Goal: Information Seeking & Learning: Find specific fact

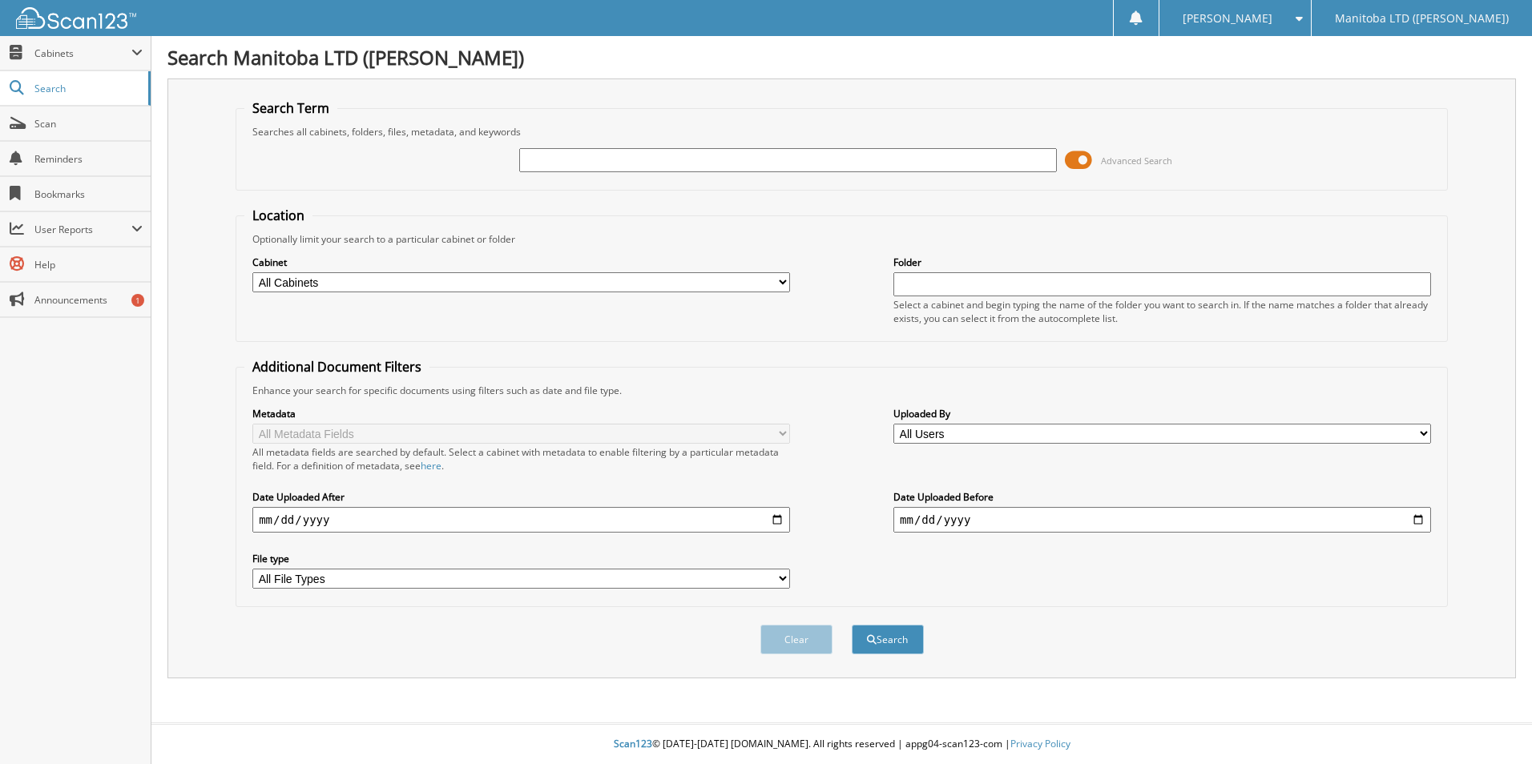
click at [561, 166] on input "text" at bounding box center [788, 160] width 538 height 24
type input "BIG M"
click at [893, 641] on button "Search" at bounding box center [888, 640] width 72 height 30
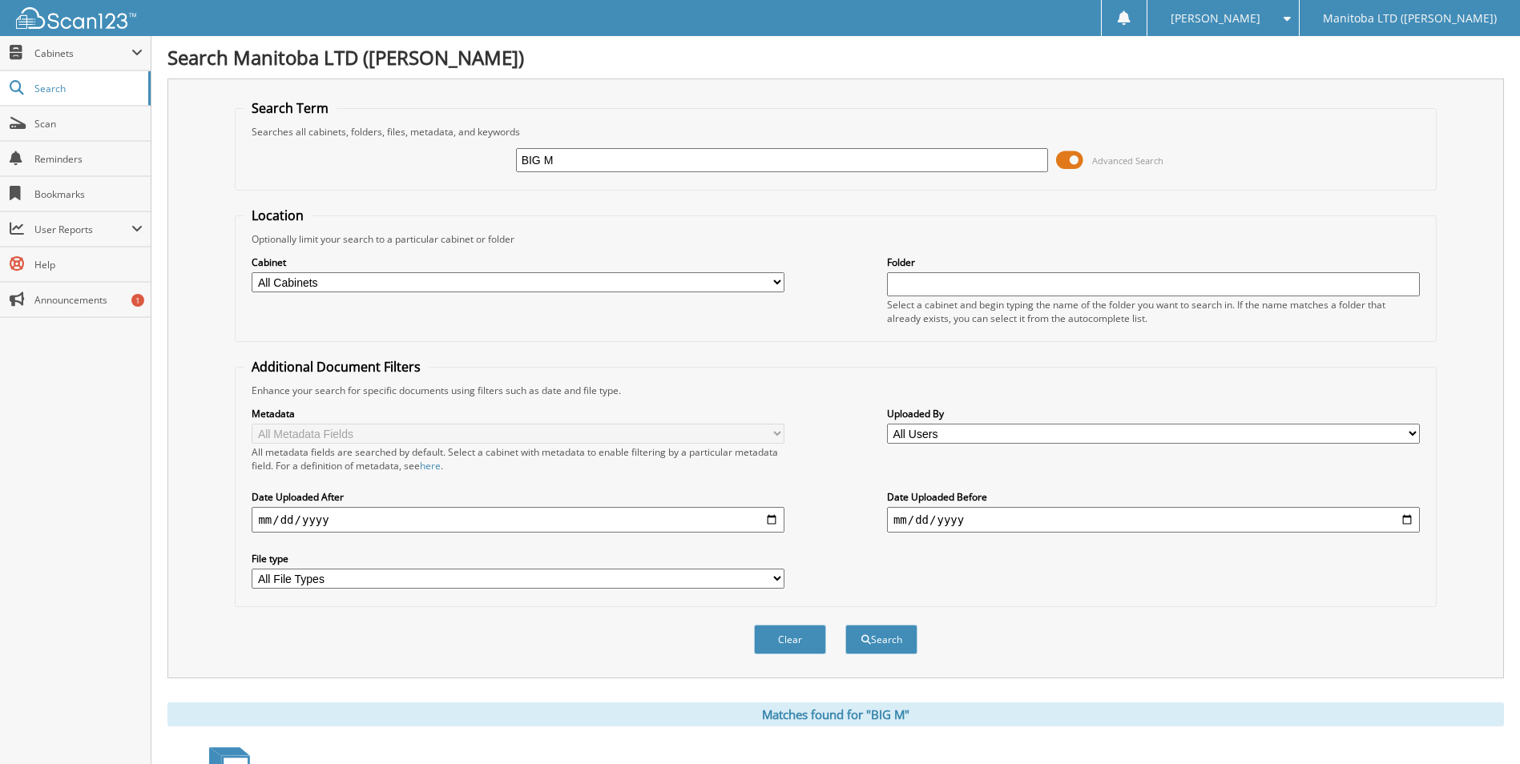
drag, startPoint x: 604, startPoint y: 163, endPoint x: 390, endPoint y: 163, distance: 213.9
click at [390, 163] on div "BIG M Advanced Search" at bounding box center [835, 160] width 1183 height 43
type input "TRADEREV"
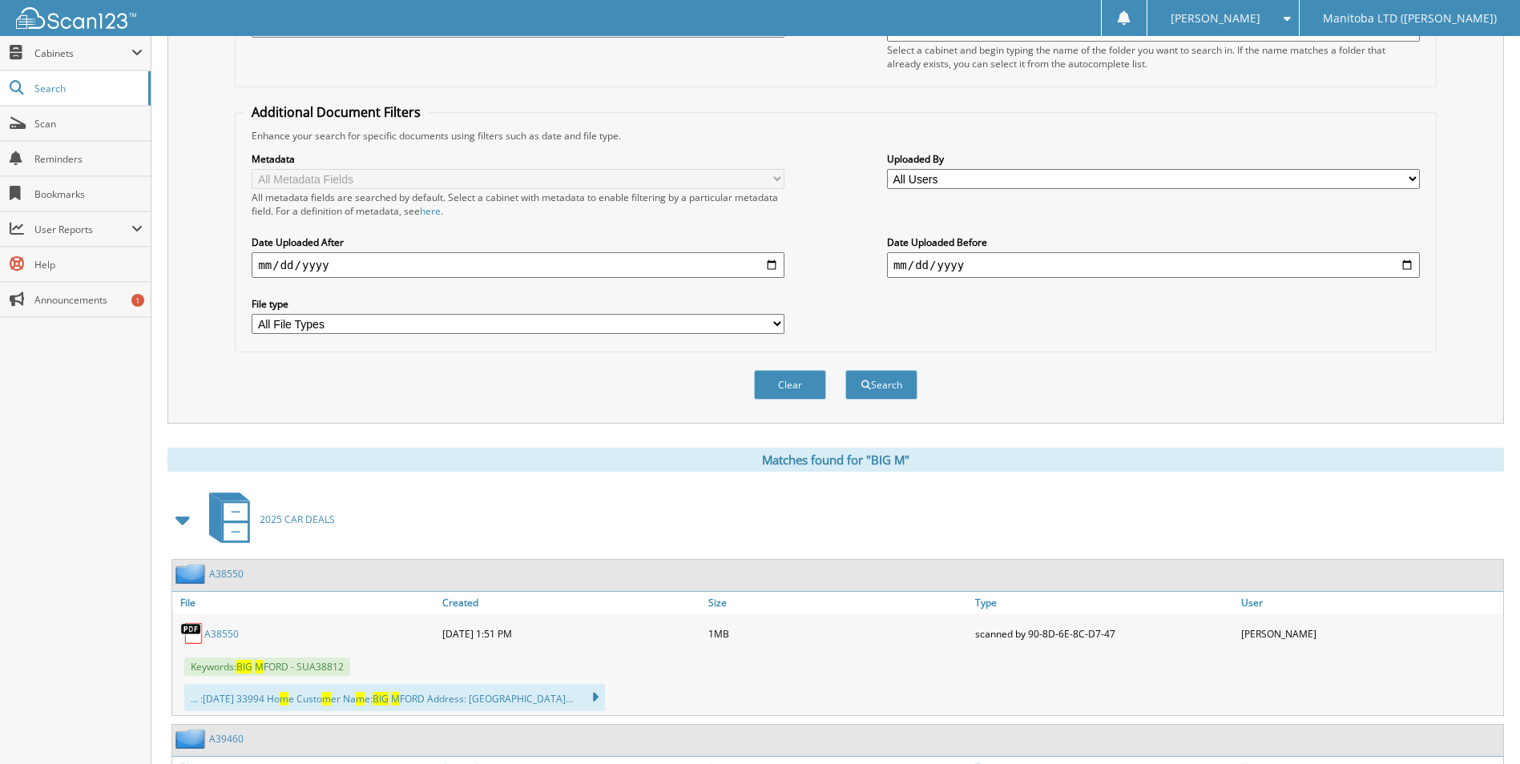
scroll to position [80, 0]
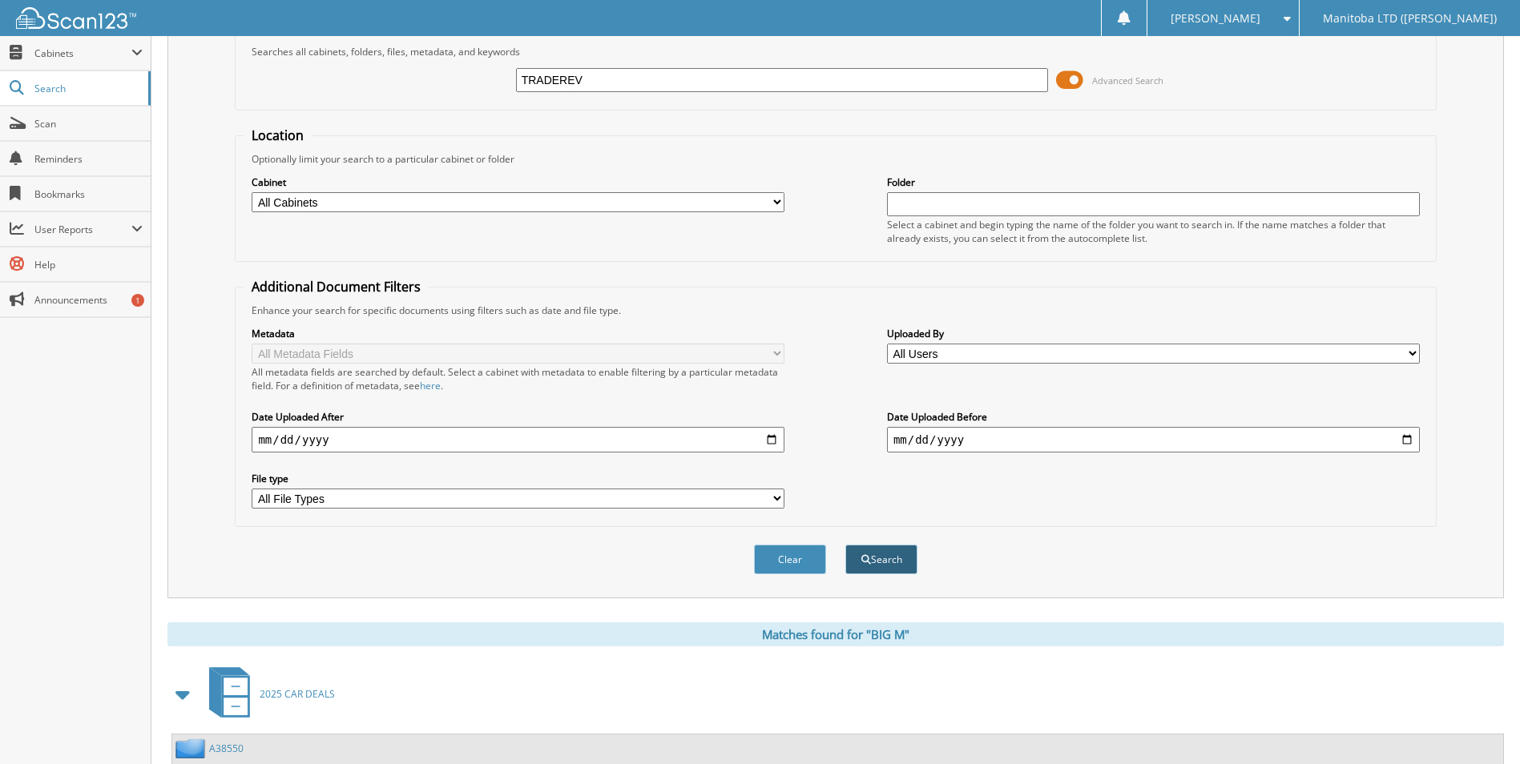
click at [874, 560] on button "Search" at bounding box center [881, 560] width 72 height 30
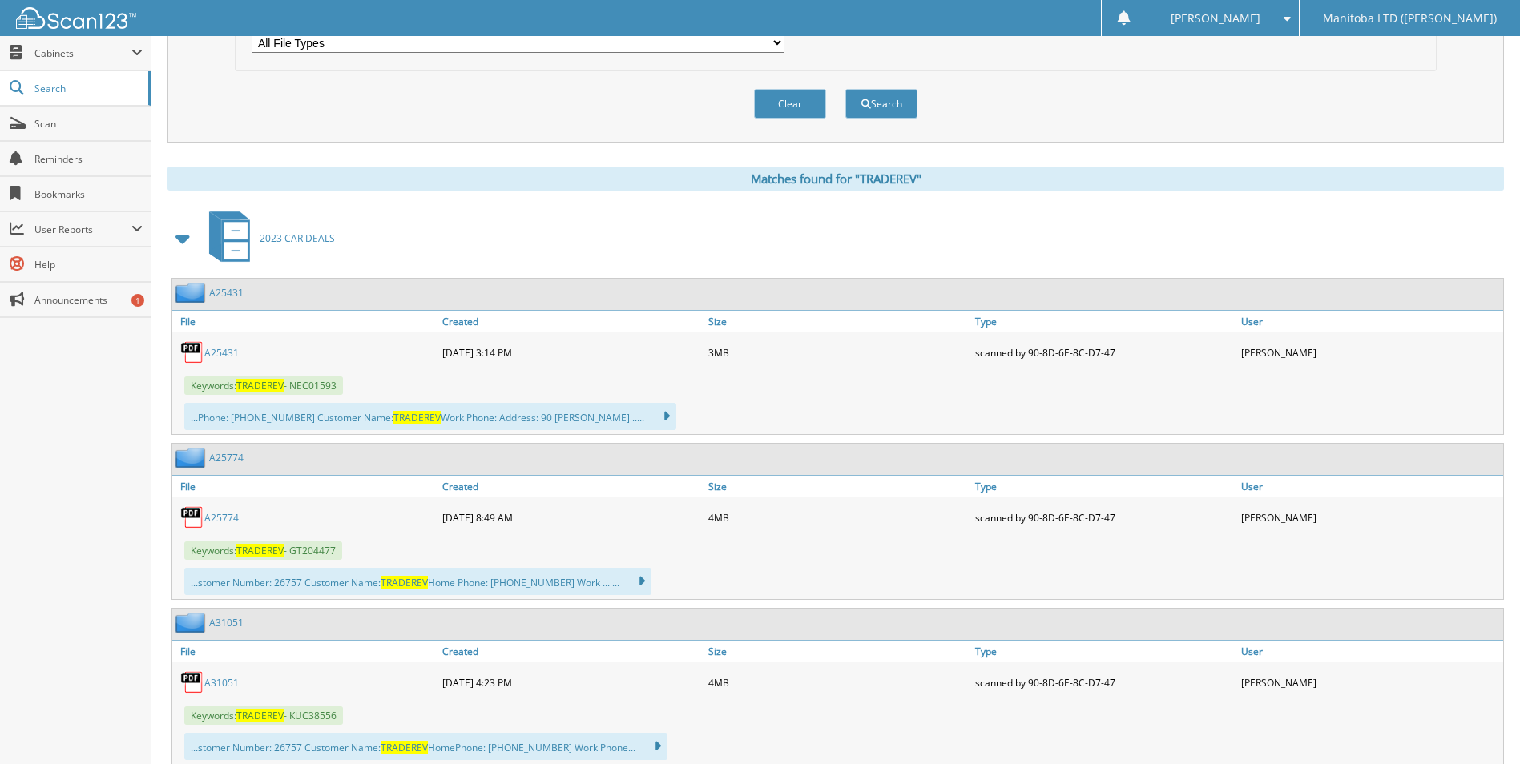
scroll to position [561, 0]
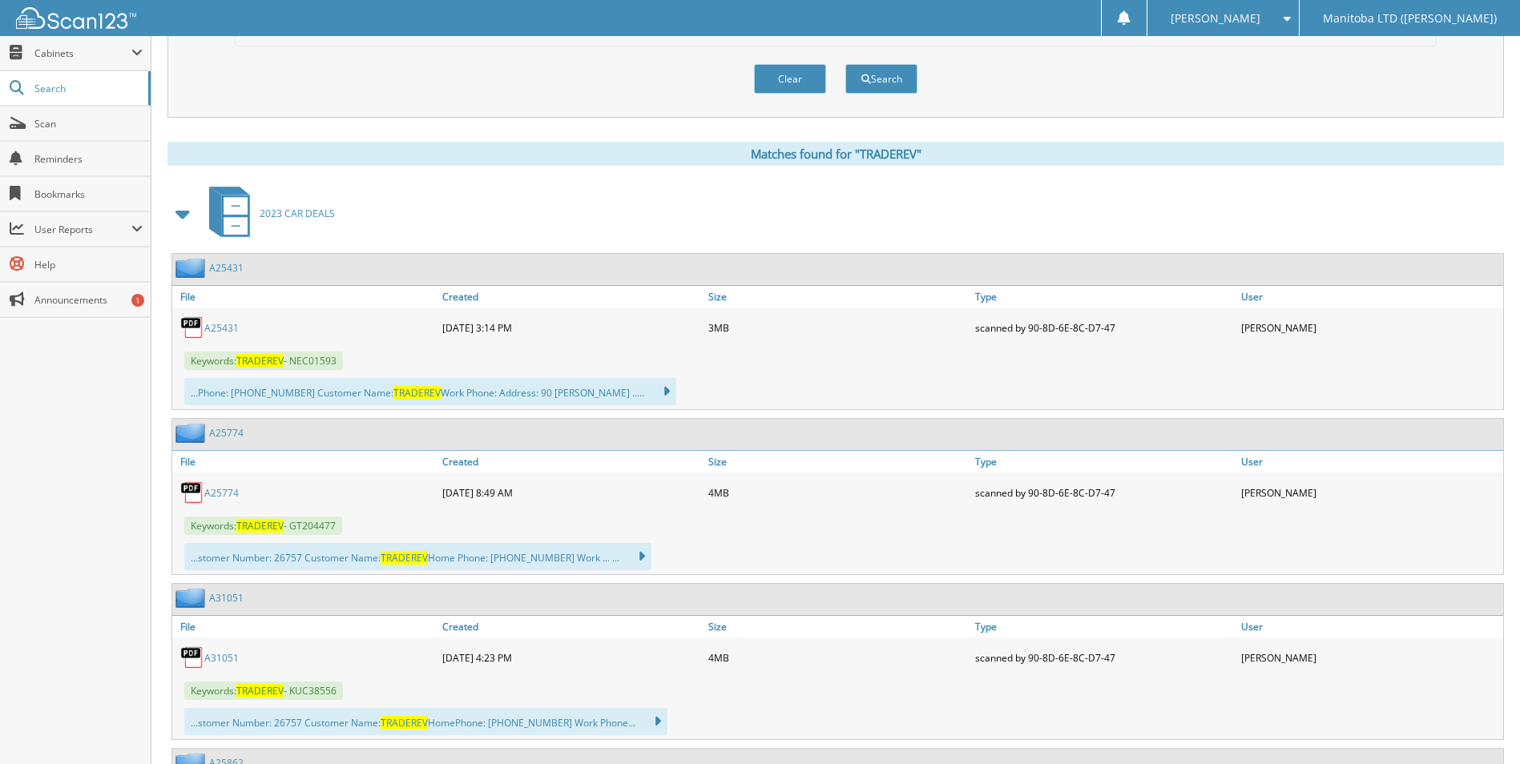
click at [219, 328] on link "A25431" at bounding box center [221, 328] width 34 height 14
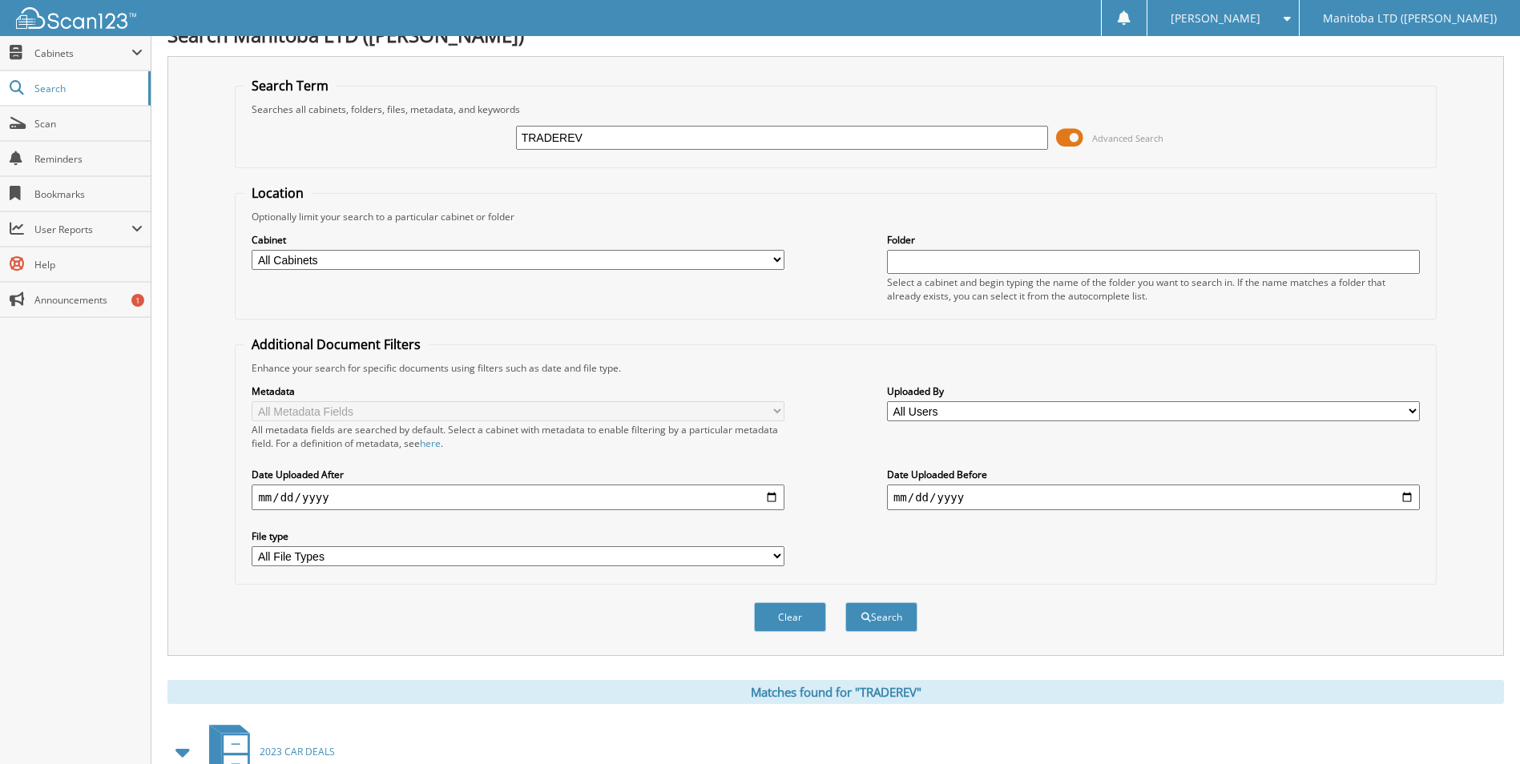
scroll to position [0, 0]
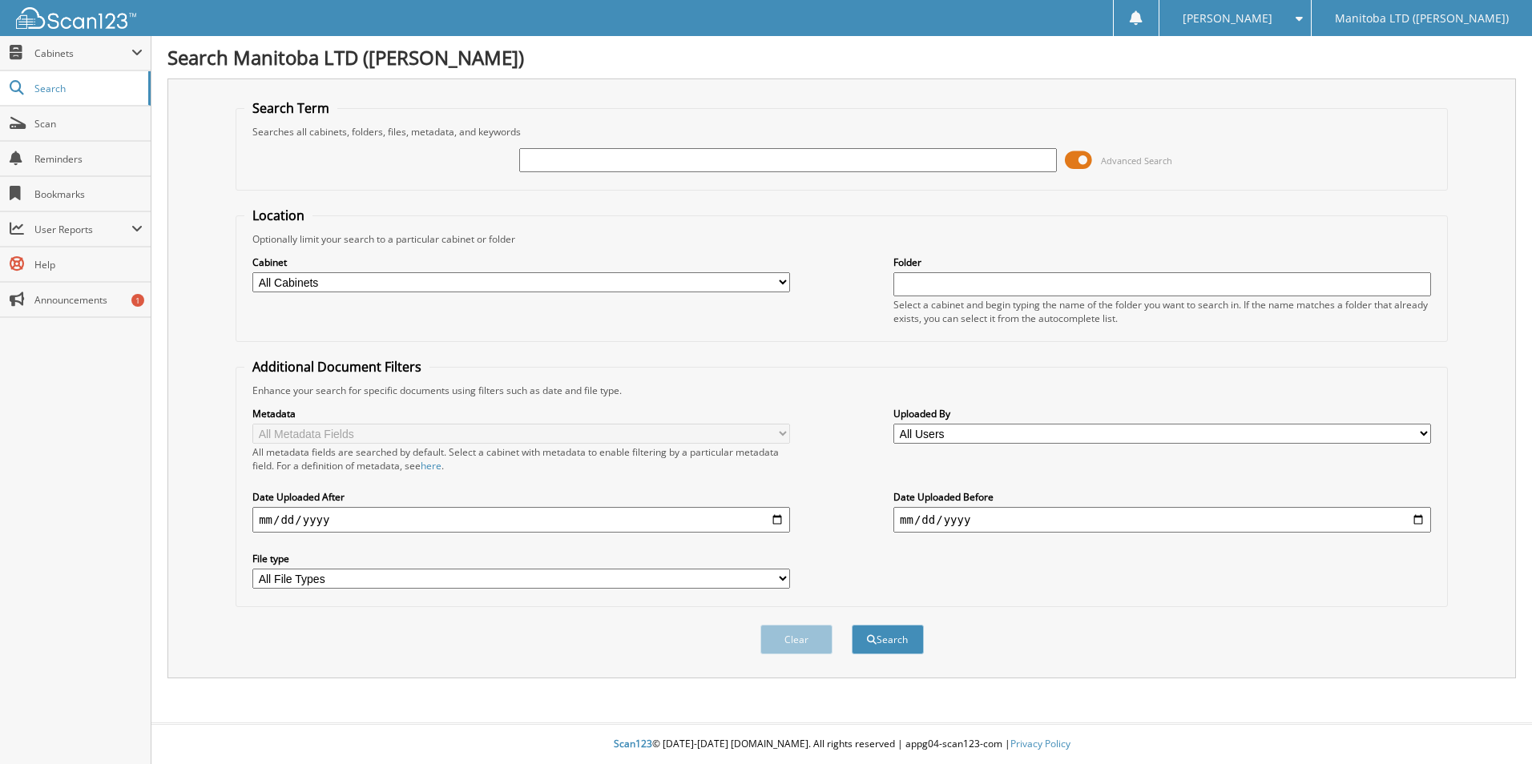
click at [554, 160] on input "text" at bounding box center [788, 160] width 538 height 24
type input "TRADEREV"
click at [902, 651] on button "Search" at bounding box center [888, 640] width 72 height 30
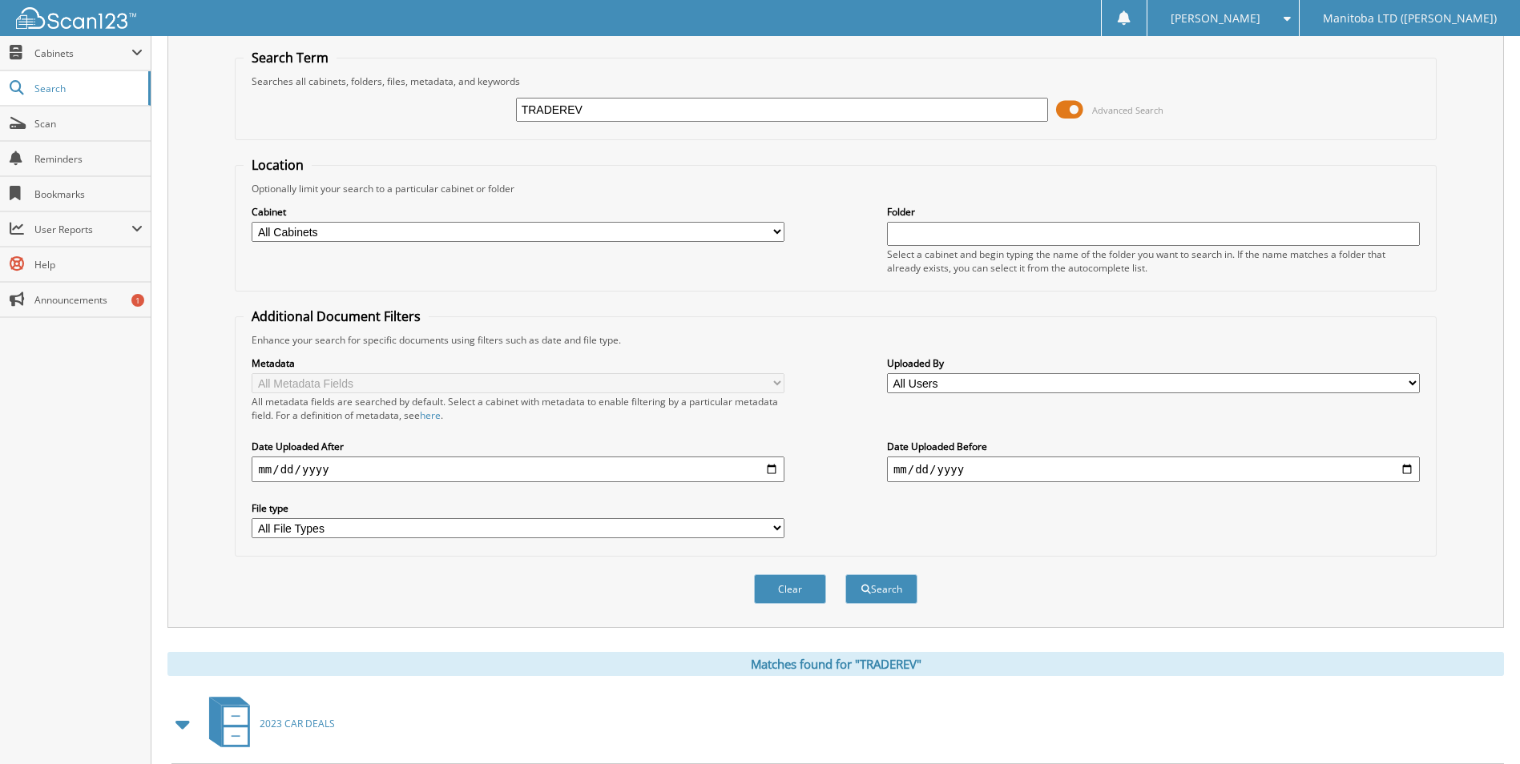
scroll to position [320, 0]
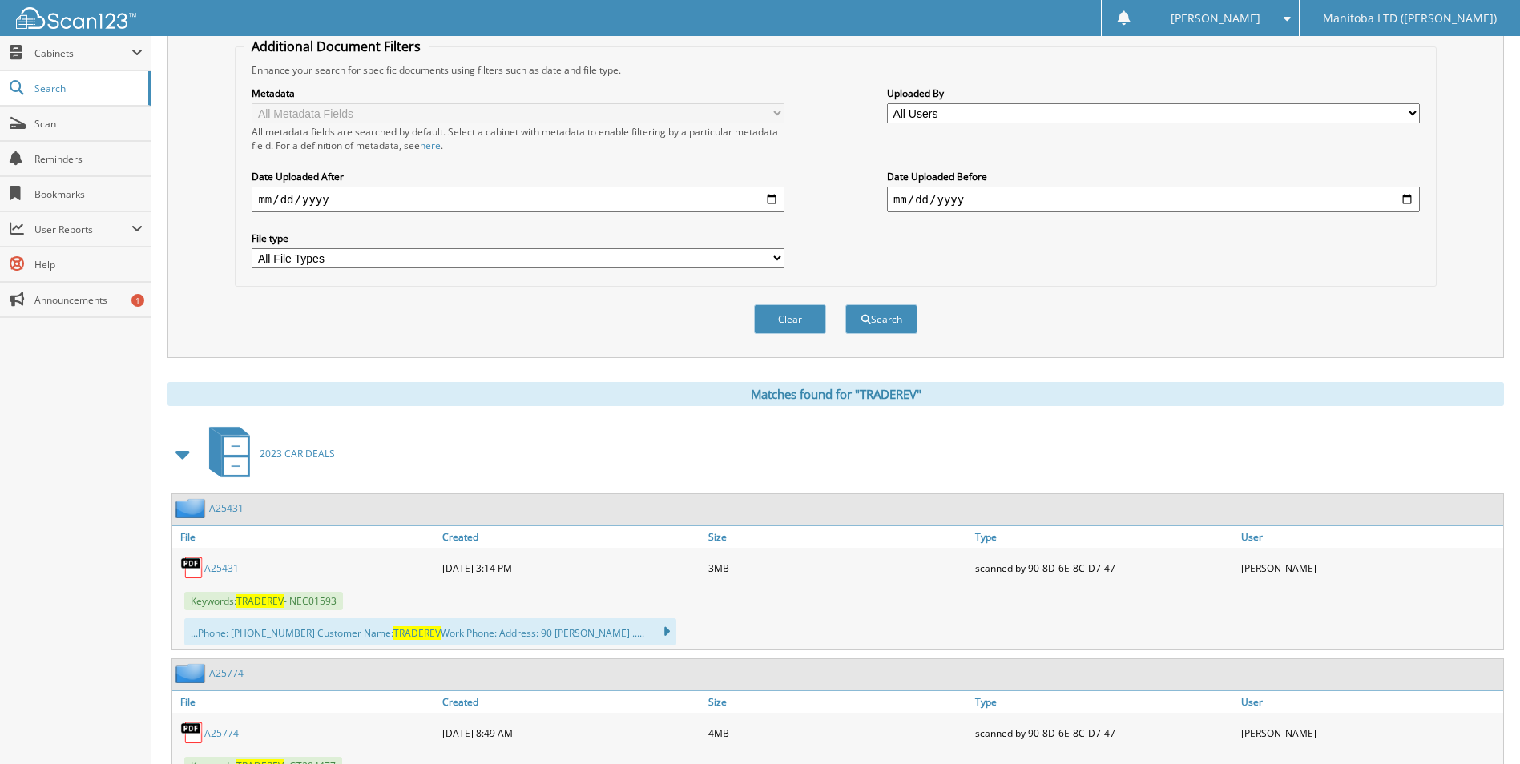
click at [211, 570] on link "A25431" at bounding box center [221, 569] width 34 height 14
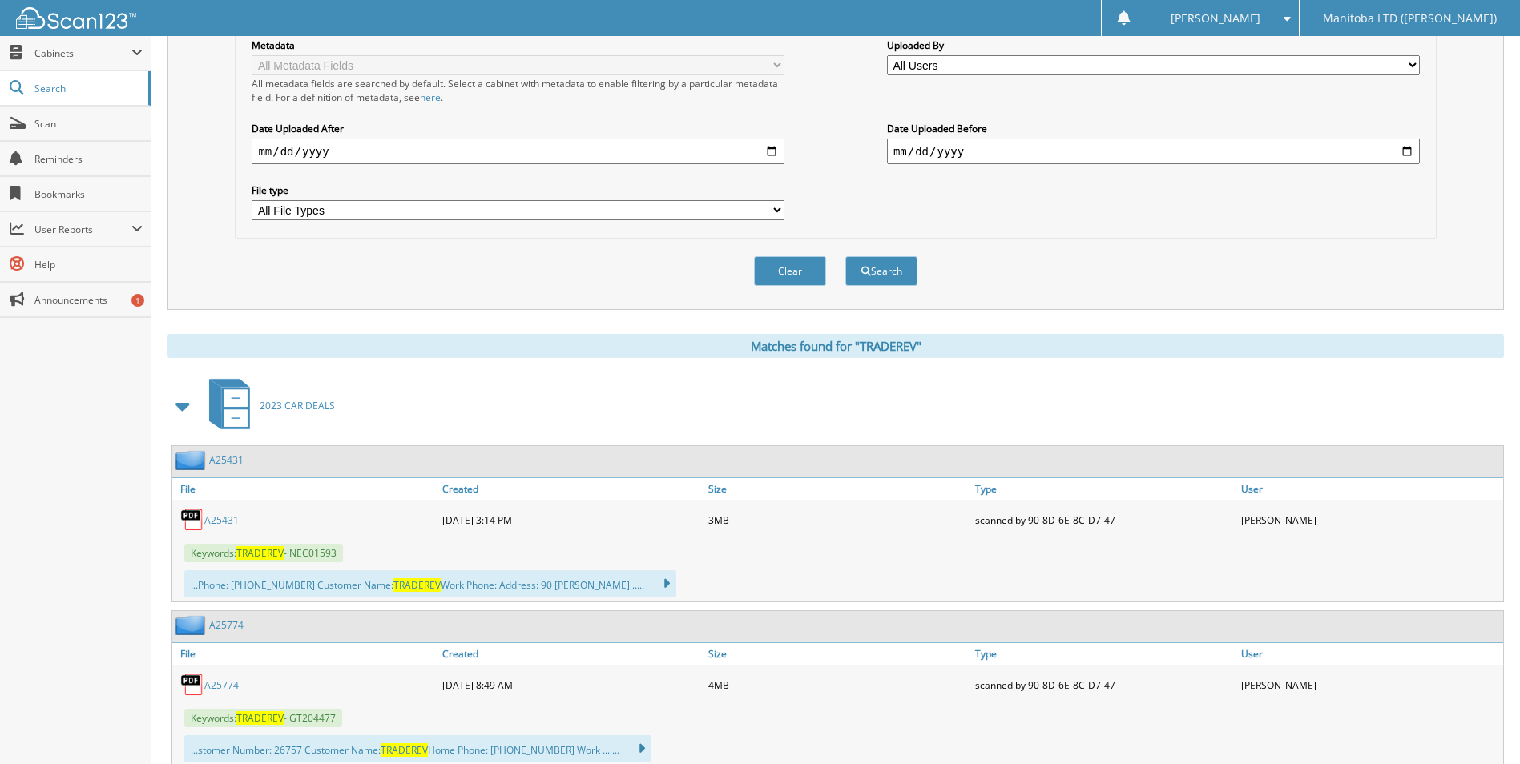
scroll to position [401, 0]
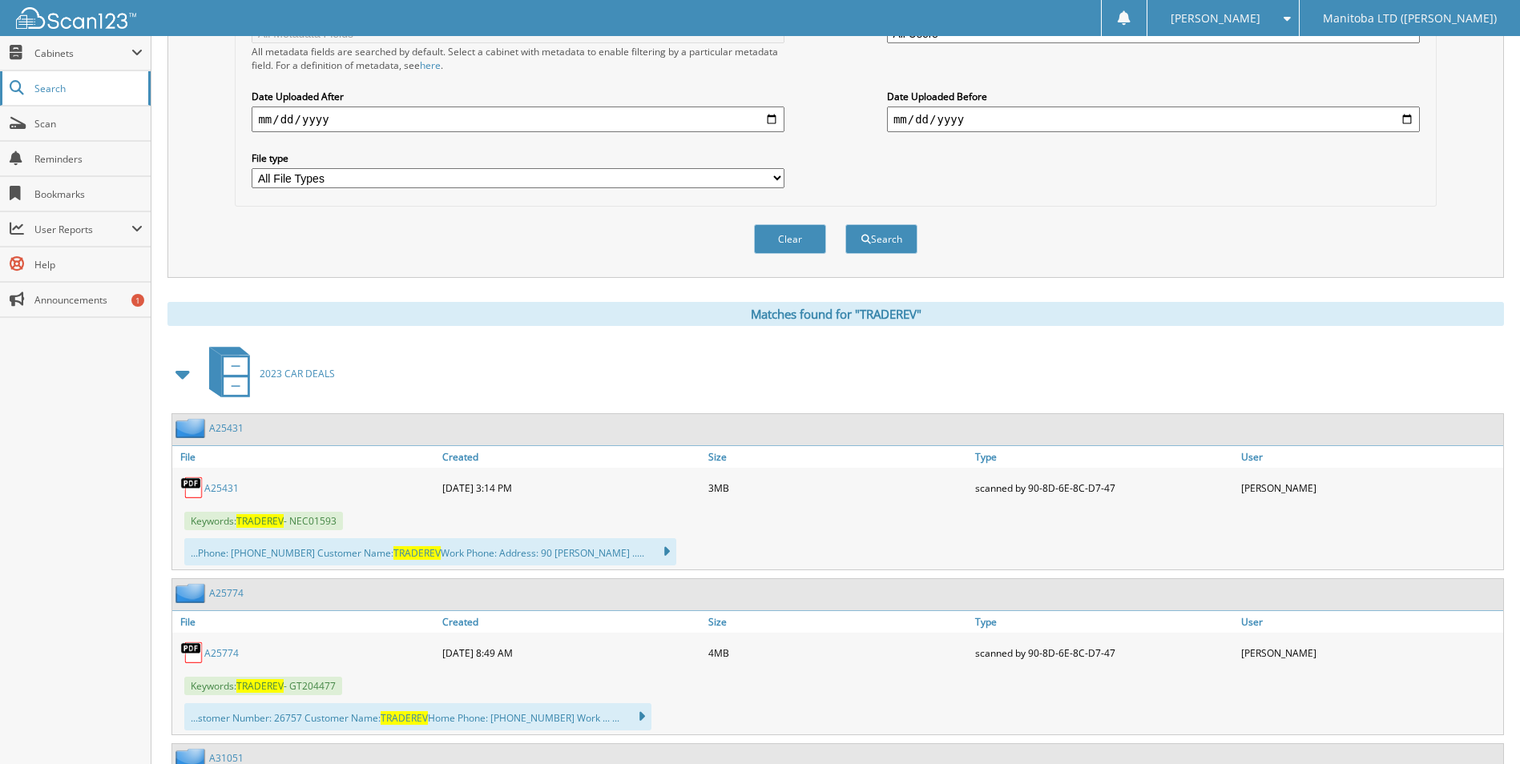
click at [60, 98] on link "Search" at bounding box center [75, 88] width 151 height 34
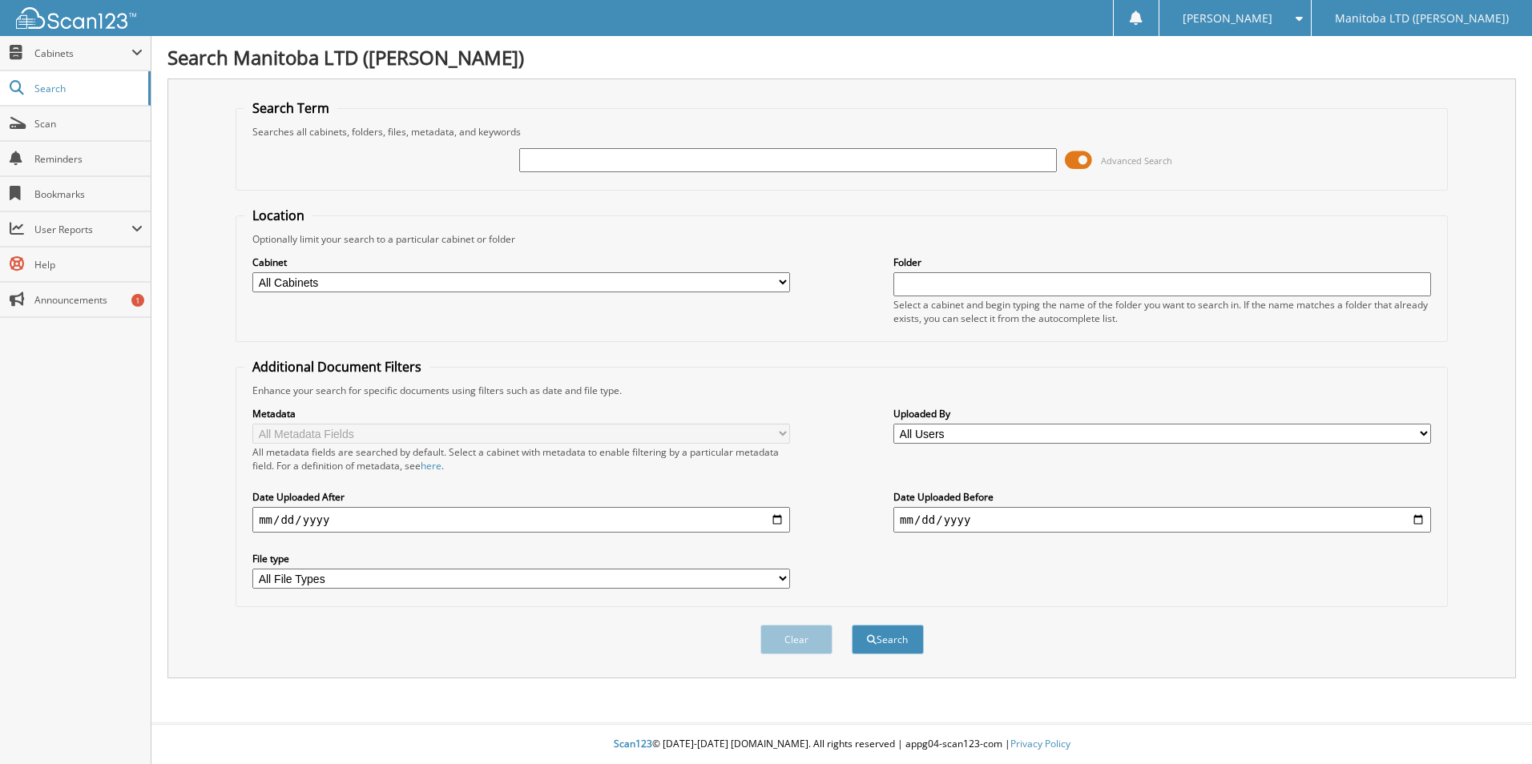
click at [572, 169] on input "text" at bounding box center [788, 160] width 538 height 24
type input "176441"
click at [852, 625] on button "Search" at bounding box center [888, 640] width 72 height 30
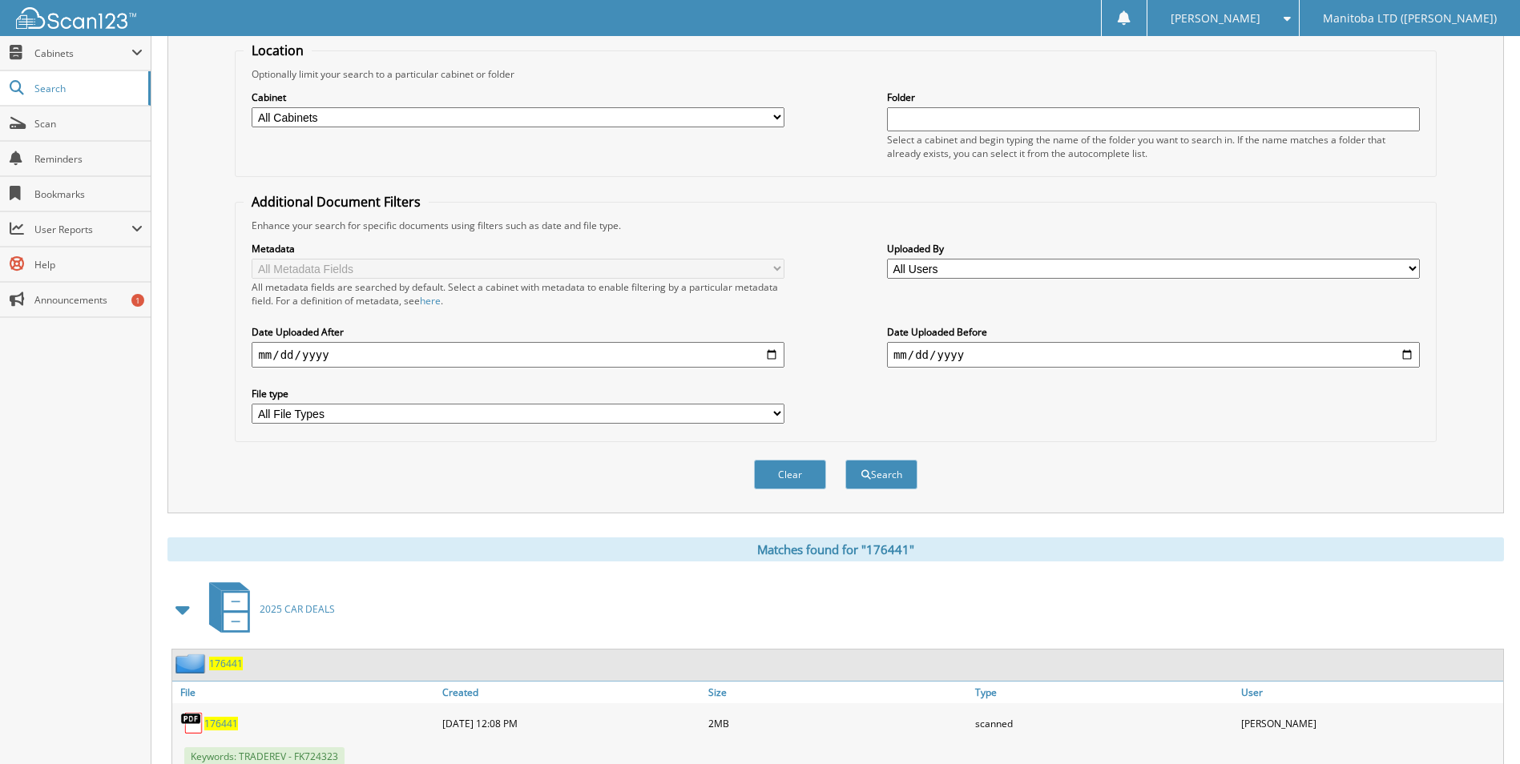
scroll to position [320, 0]
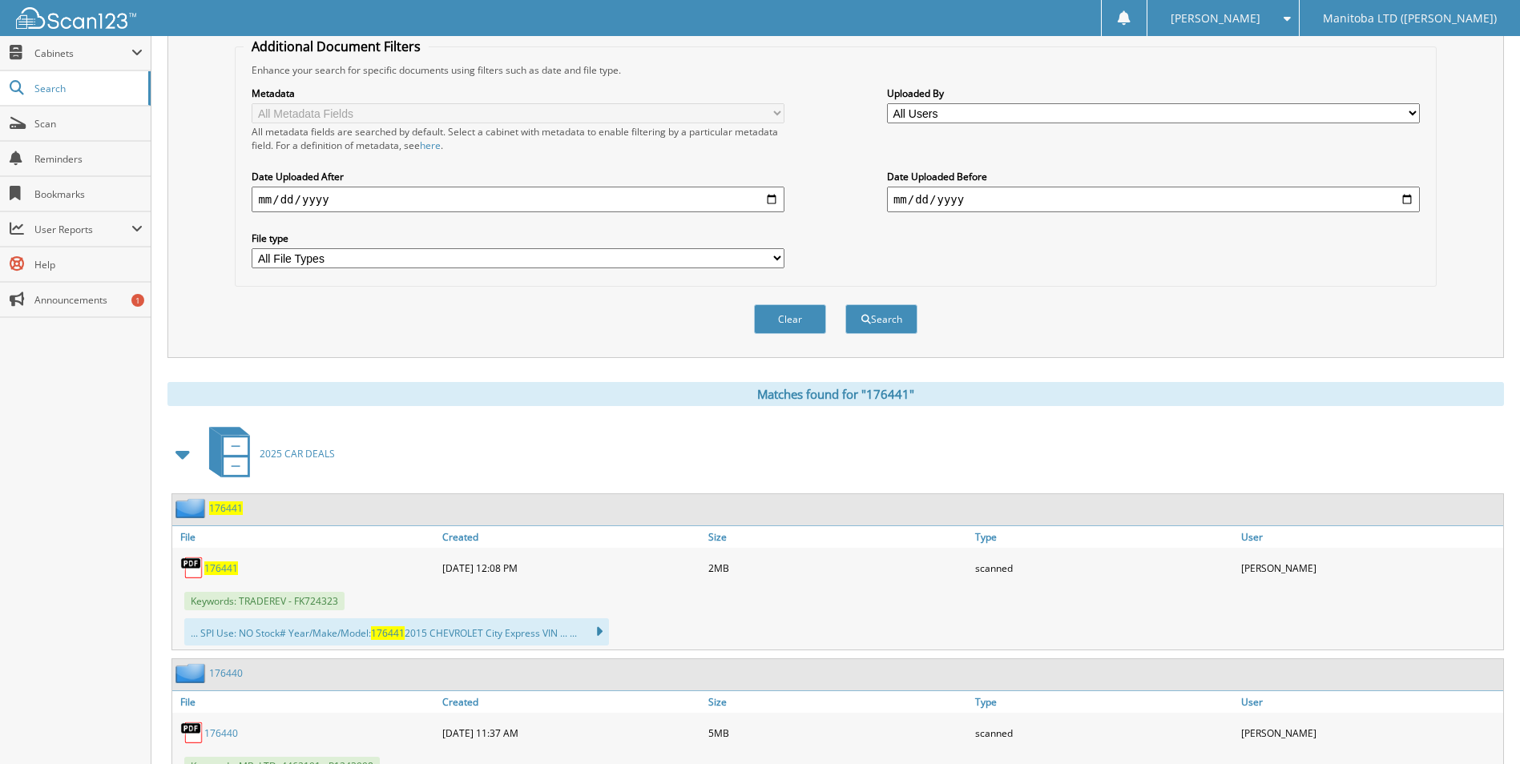
click at [224, 571] on span "176441" at bounding box center [221, 569] width 34 height 14
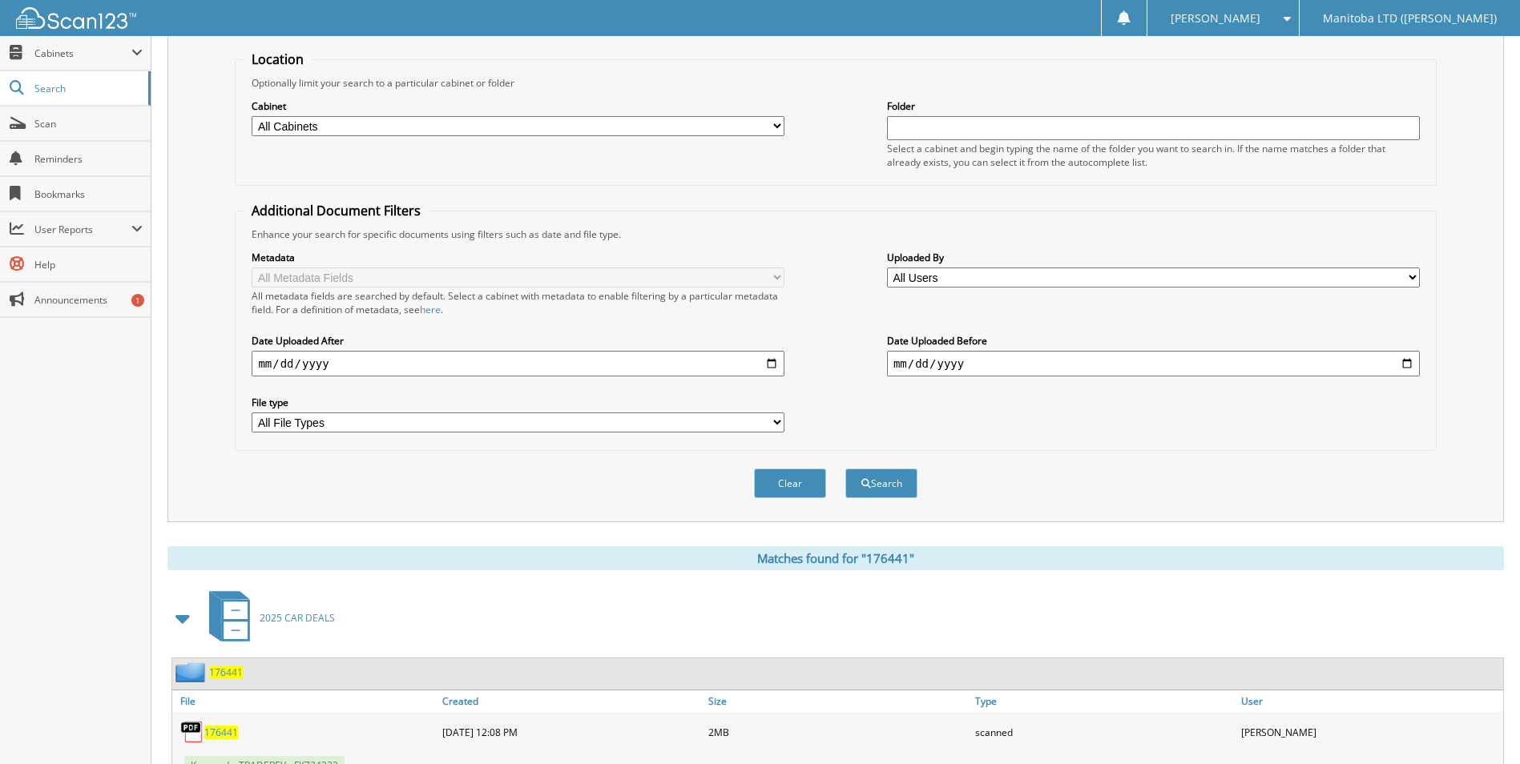
scroll to position [0, 0]
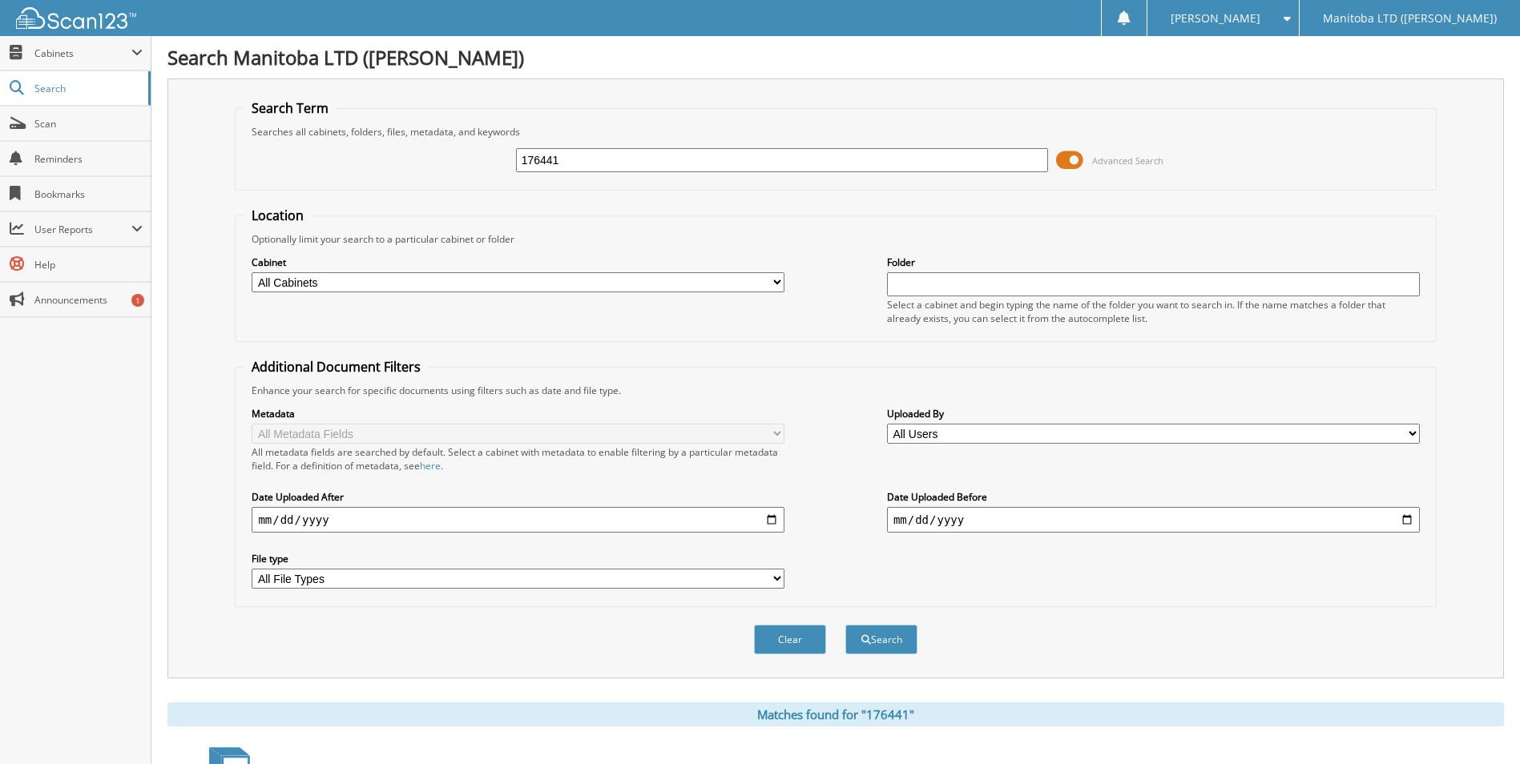
drag, startPoint x: 579, startPoint y: 161, endPoint x: 418, endPoint y: 160, distance: 160.3
click at [418, 160] on div "176441 Advanced Search" at bounding box center [835, 160] width 1183 height 43
type input "B"
type input "A41180"
click at [845, 625] on button "Search" at bounding box center [881, 640] width 72 height 30
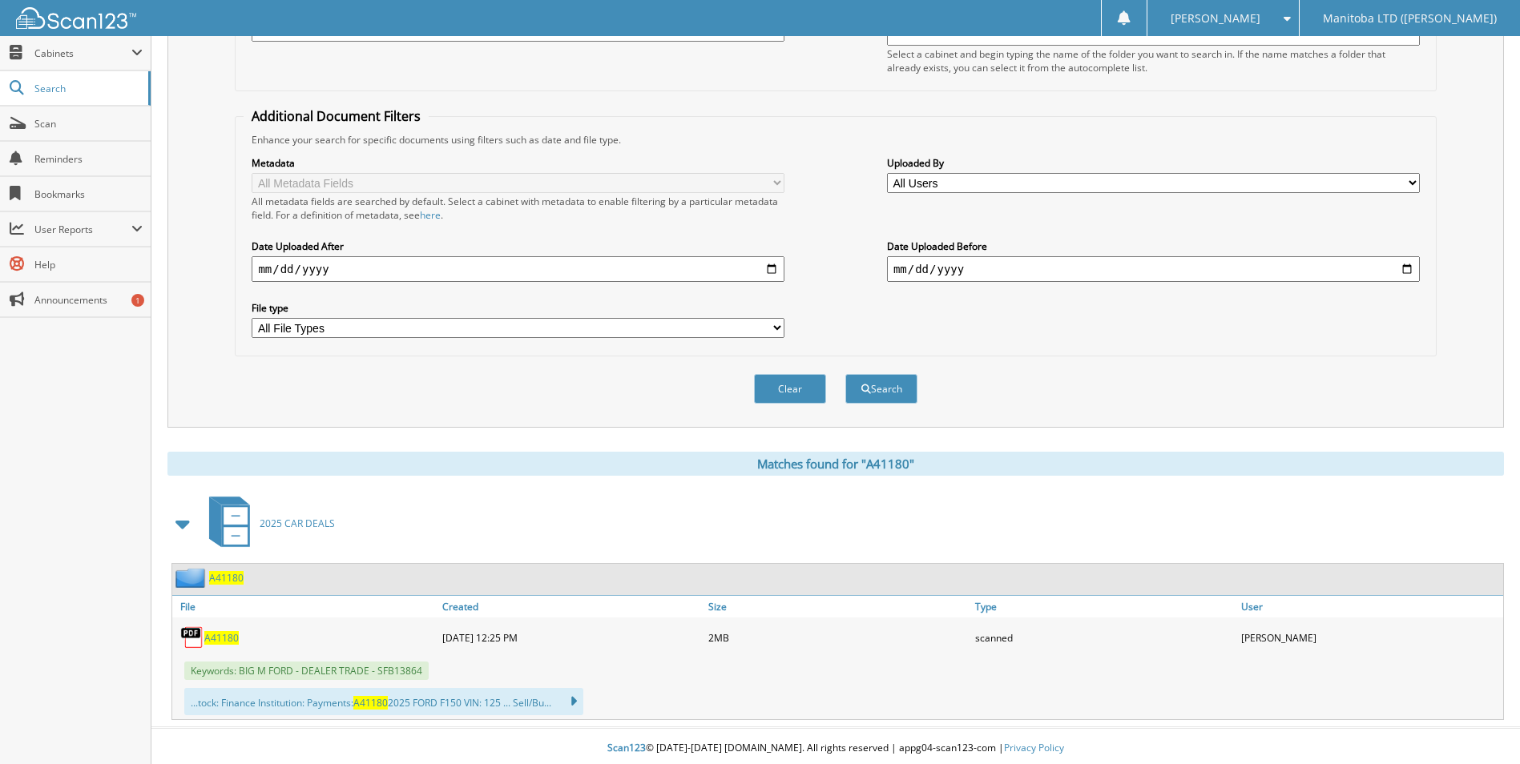
scroll to position [256, 0]
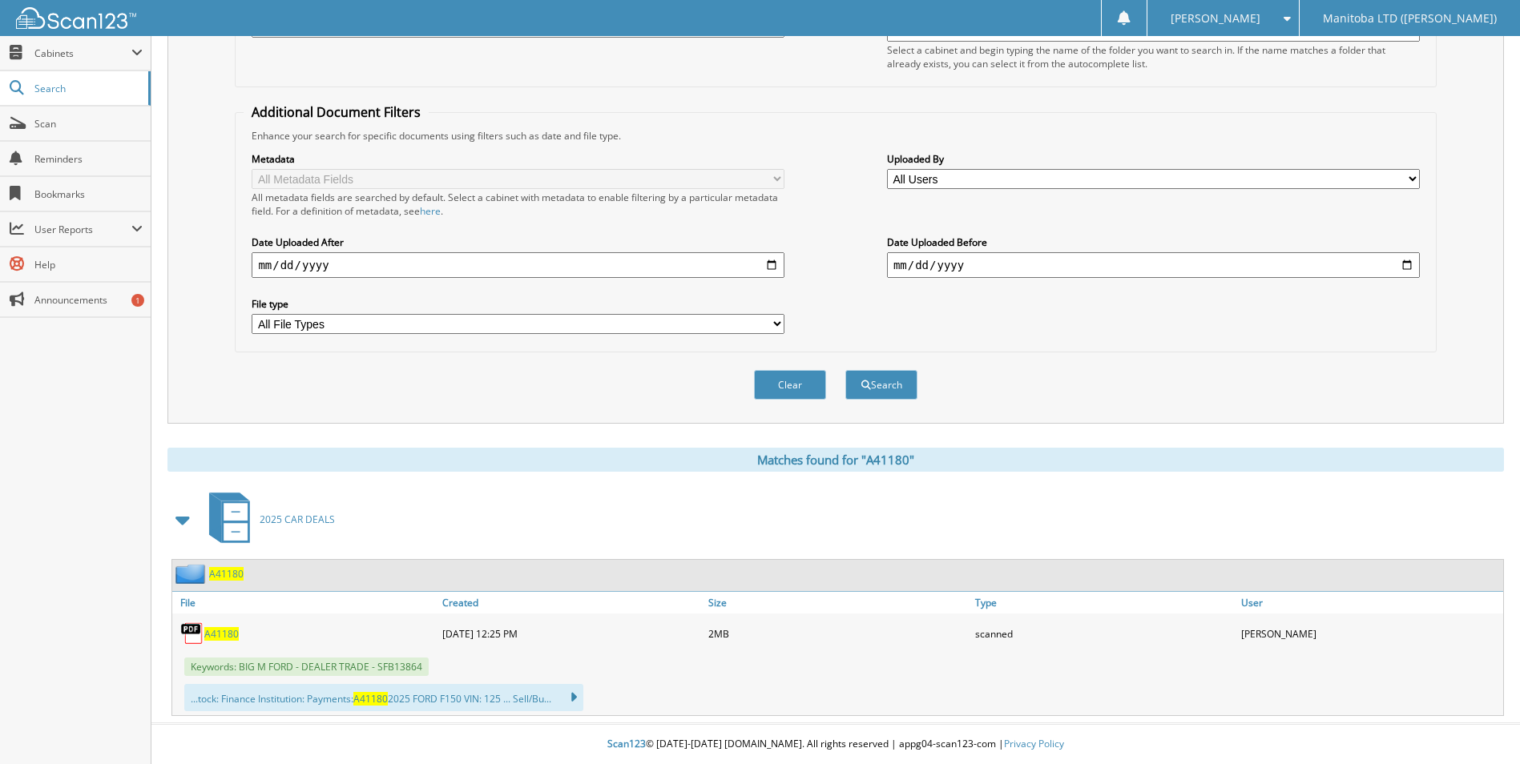
click at [222, 635] on span "A41180" at bounding box center [221, 634] width 34 height 14
